Goal: Information Seeking & Learning: Learn about a topic

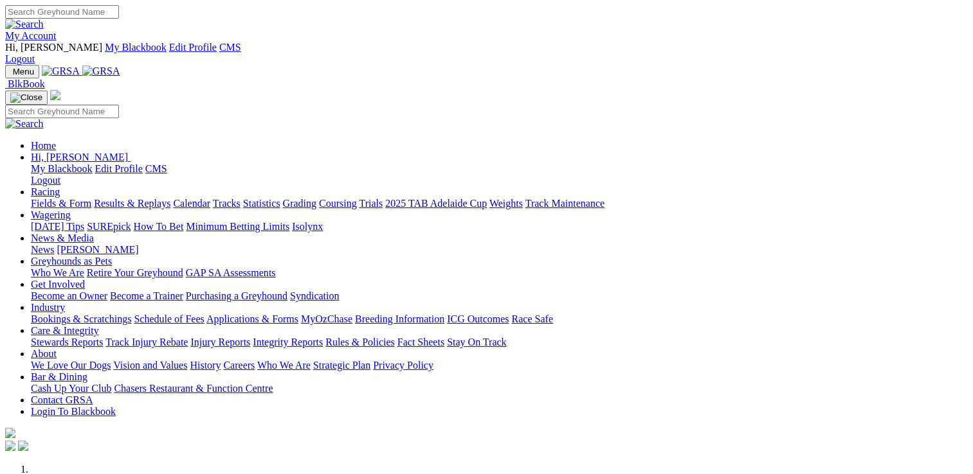
click at [103, 337] on link "Stewards Reports" at bounding box center [67, 342] width 72 height 11
